Goal: Information Seeking & Learning: Learn about a topic

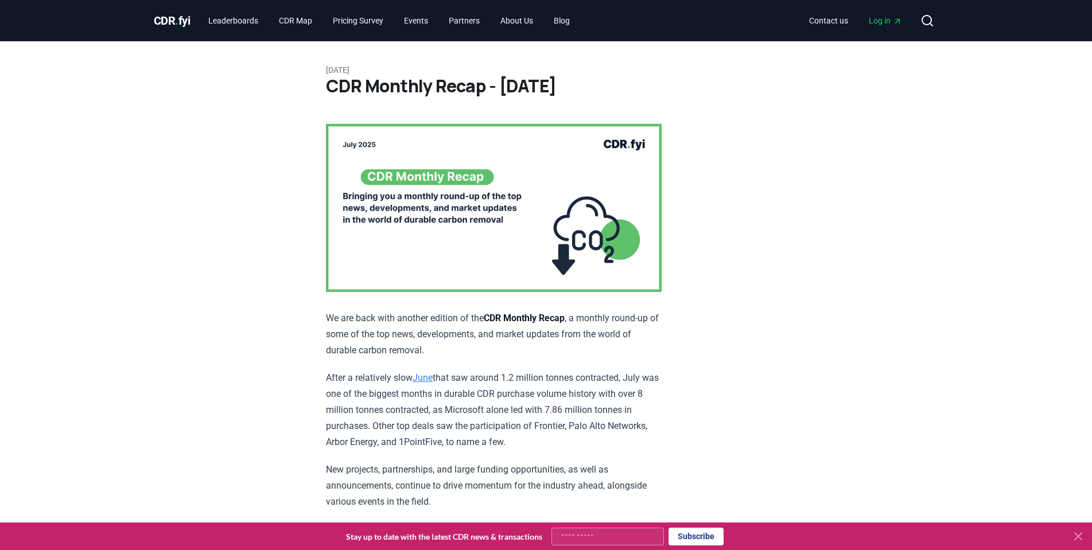
click at [1079, 534] on icon at bounding box center [1078, 537] width 14 height 14
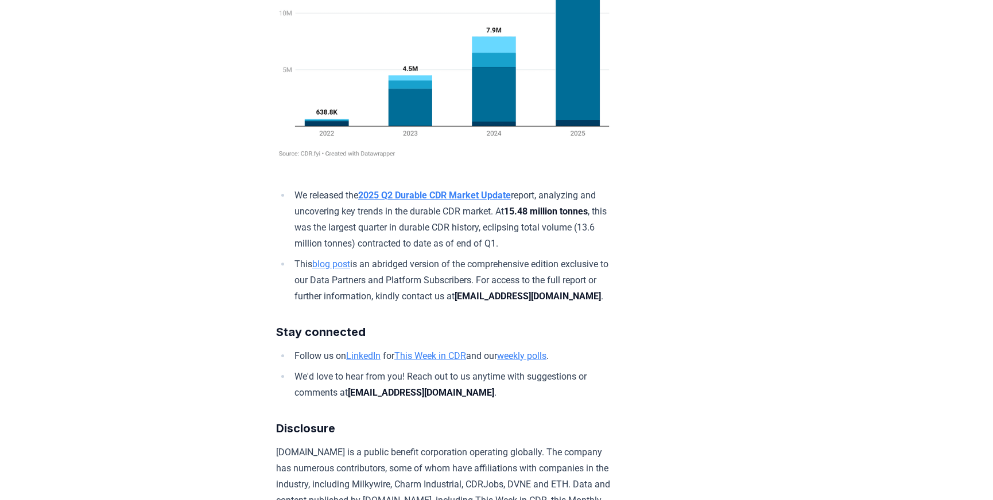
scroll to position [6761, 0]
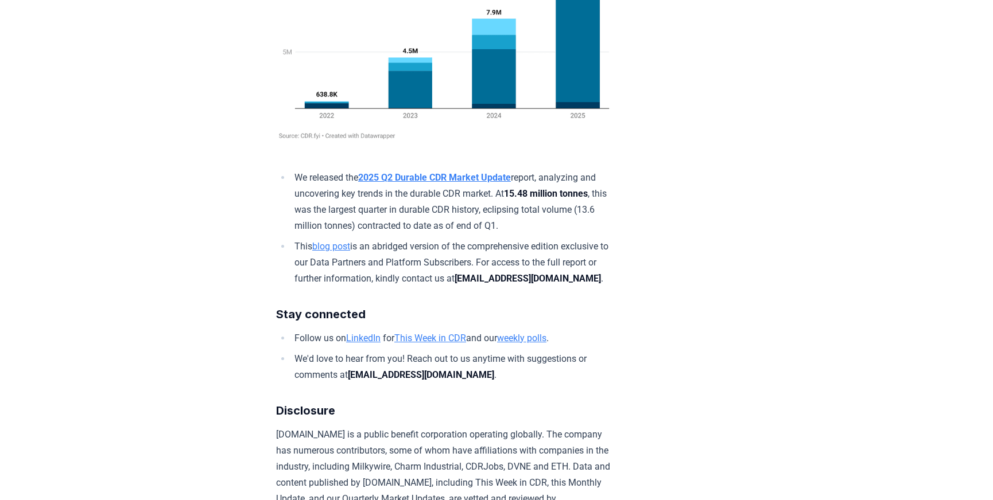
click at [461, 183] on strong "2025 Q2 Durable CDR Market Update" at bounding box center [434, 177] width 153 height 11
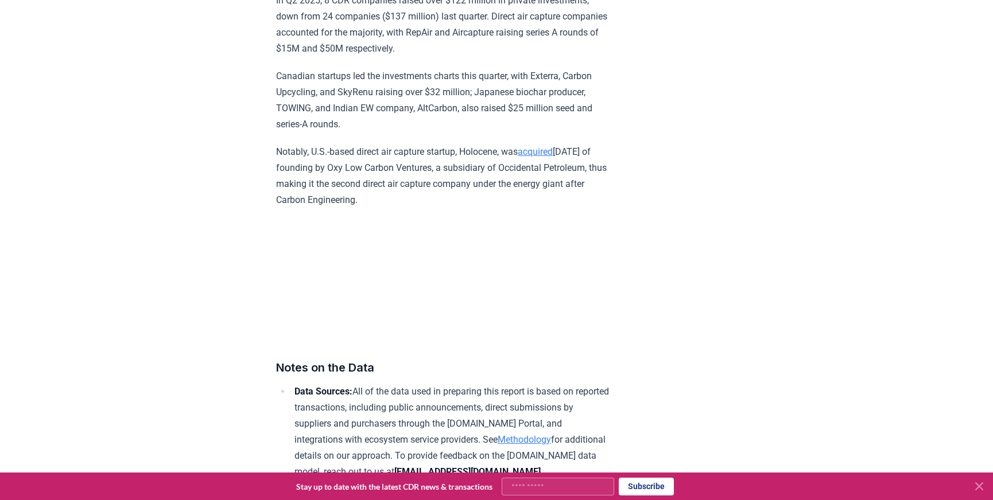
scroll to position [7691, 0]
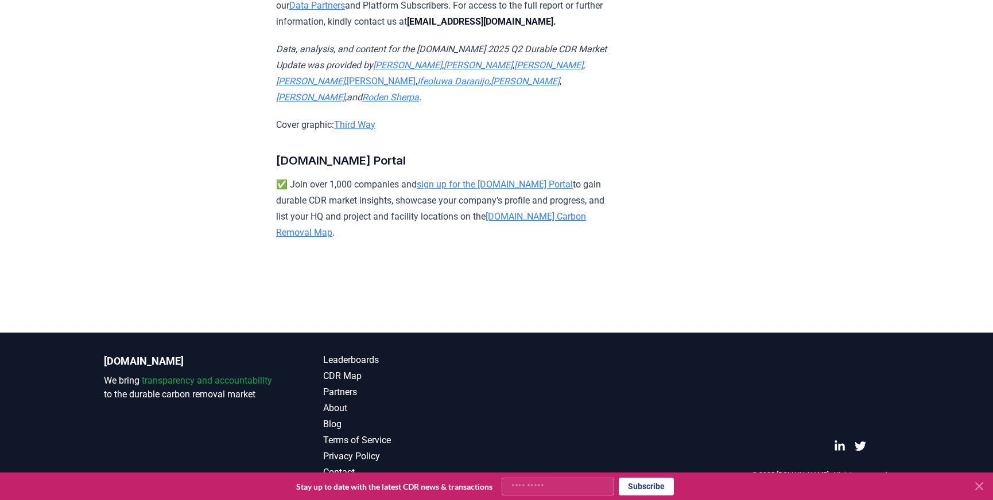
click at [556, 483] on input "Your email" at bounding box center [558, 487] width 112 height 18
type input "**********"
click button "Subscribe" at bounding box center [646, 486] width 55 height 17
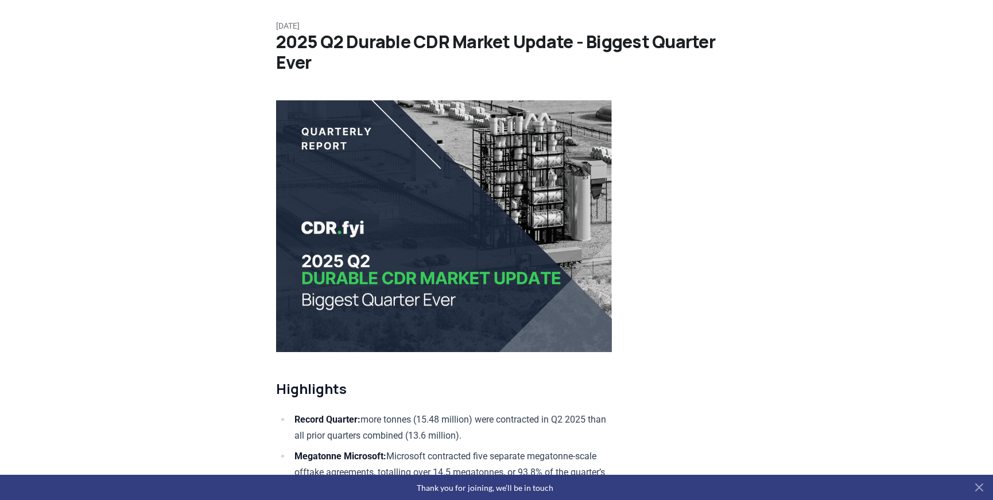
scroll to position [0, 0]
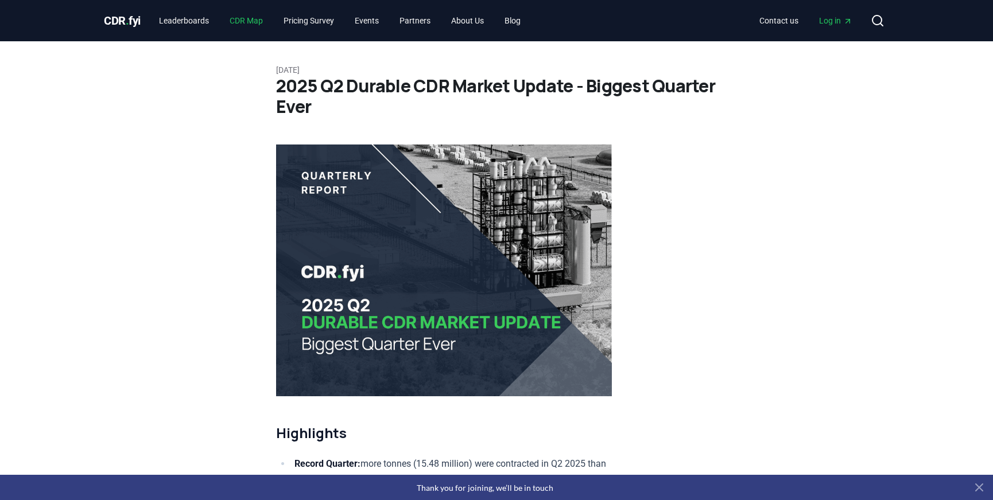
click at [250, 18] on link "CDR Map" at bounding box center [246, 20] width 52 height 21
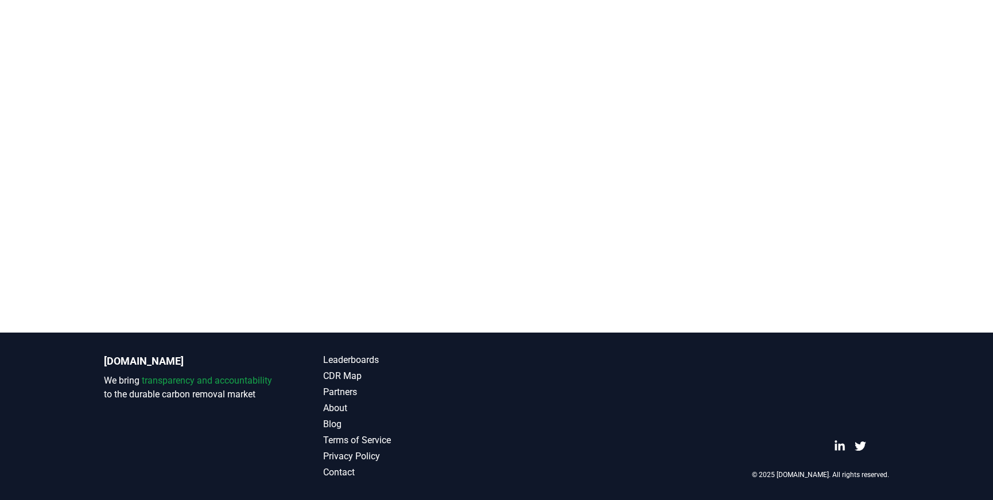
scroll to position [233, 0]
